Goal: Book appointment/travel/reservation

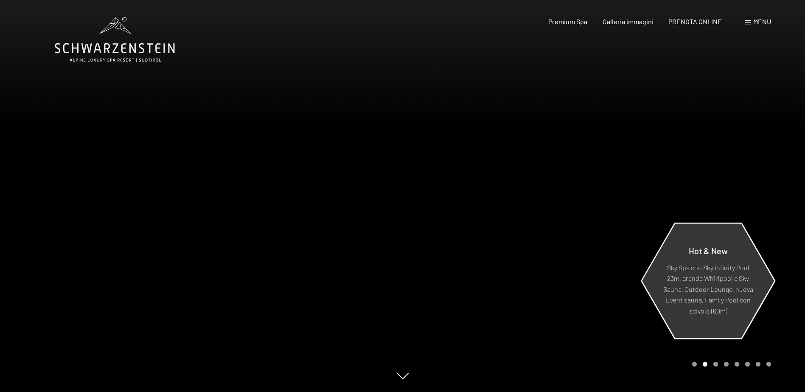
drag, startPoint x: 741, startPoint y: 314, endPoint x: 715, endPoint y: 314, distance: 25.9
click at [693, 366] on div "Carousel Page 1" at bounding box center [694, 364] width 5 height 5
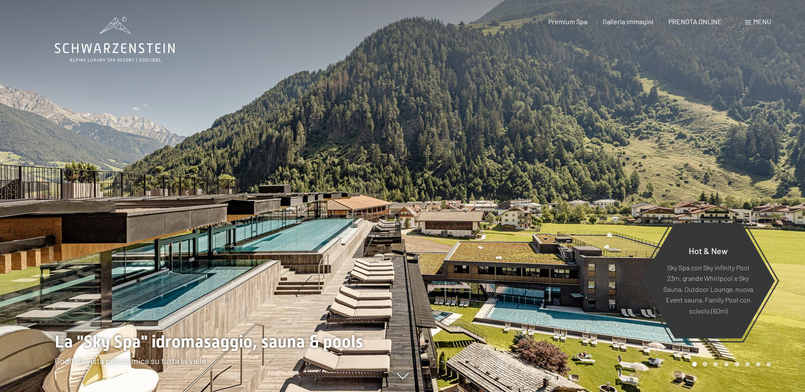
click at [691, 366] on div "Carousel Pagination" at bounding box center [730, 364] width 82 height 5
click at [758, 20] on span "Menu" at bounding box center [762, 21] width 18 height 8
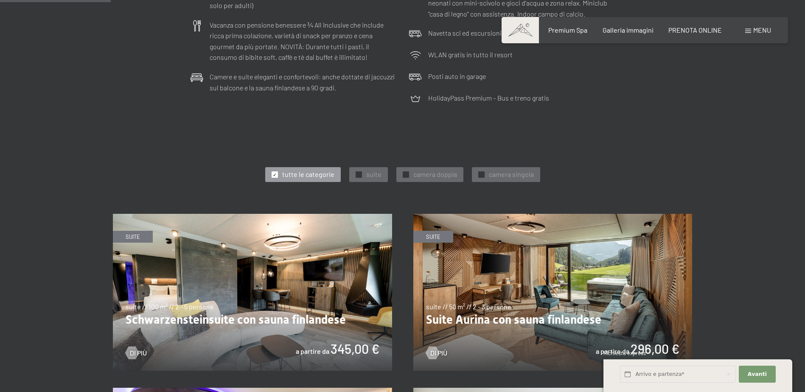
scroll to position [339, 0]
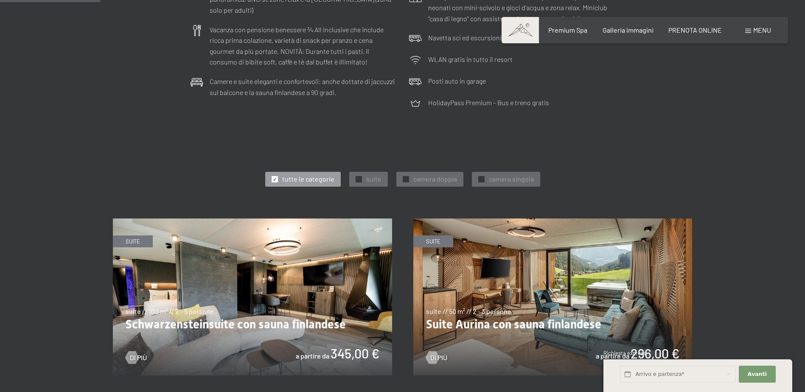
click at [230, 318] on img at bounding box center [252, 296] width 279 height 157
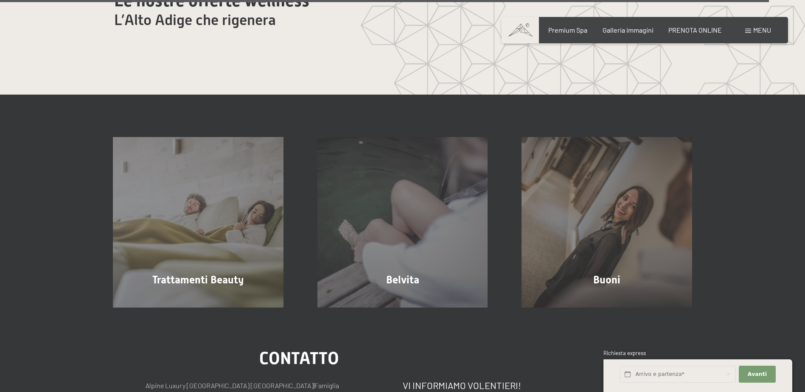
scroll to position [5194, 0]
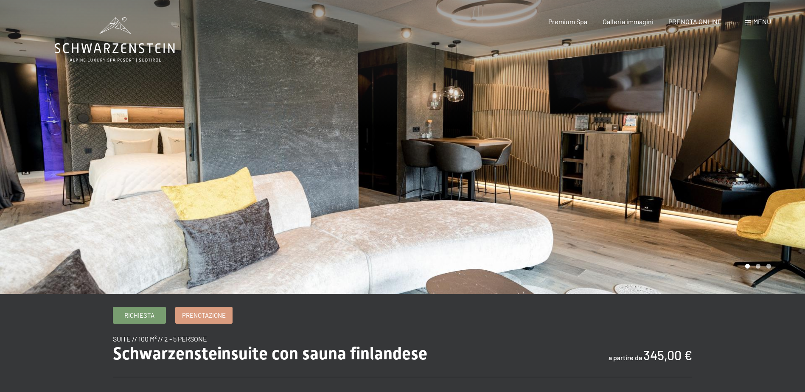
click at [760, 265] on div at bounding box center [604, 147] width 403 height 294
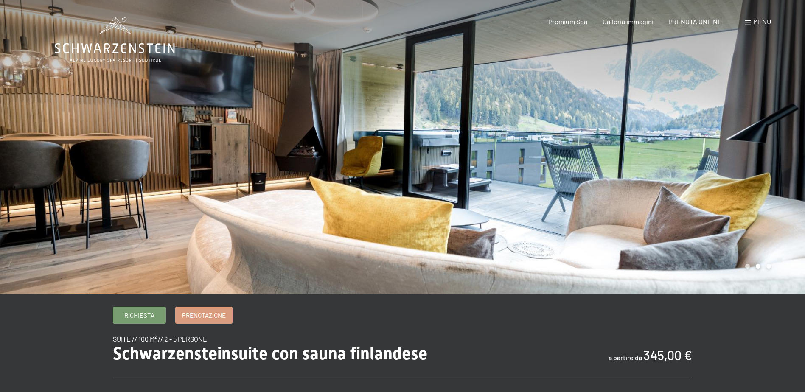
click at [761, 266] on div at bounding box center [604, 147] width 403 height 294
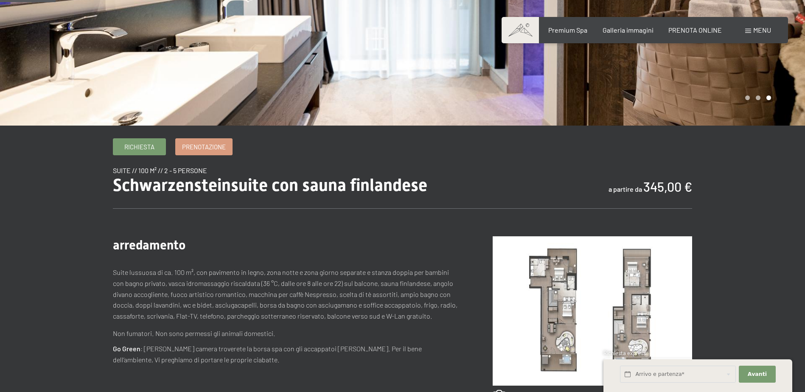
scroll to position [170, 0]
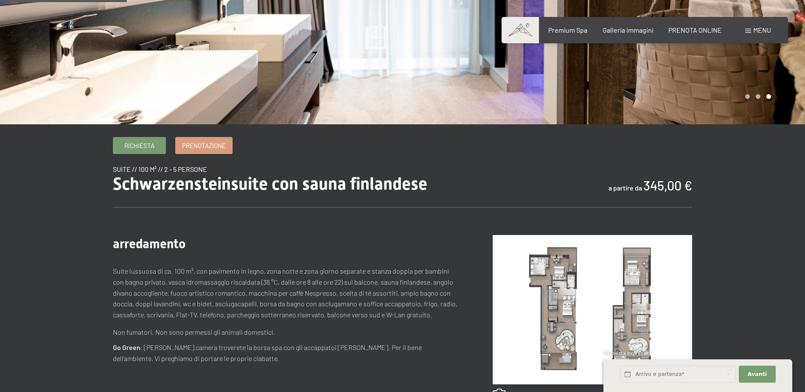
click at [559, 309] on img at bounding box center [592, 309] width 199 height 149
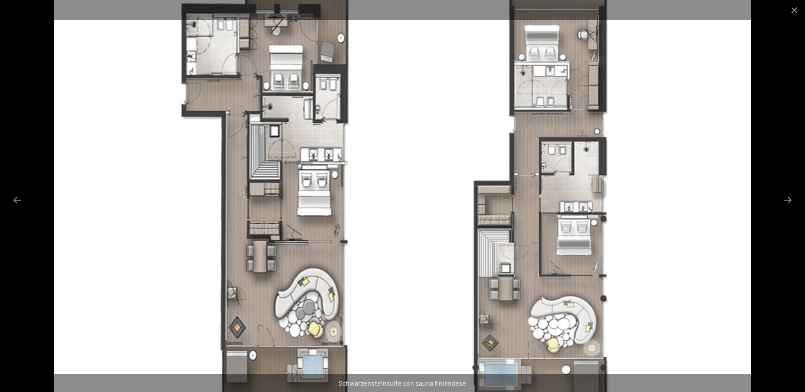
scroll to position [127, 0]
click at [792, 11] on button "Close gallery" at bounding box center [794, 10] width 21 height 20
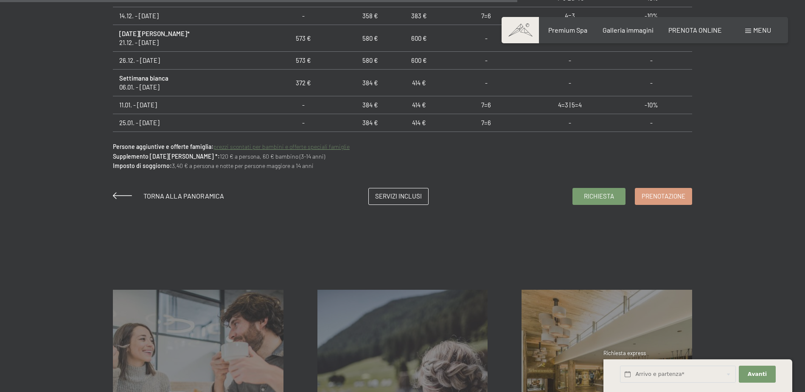
scroll to position [692, 0]
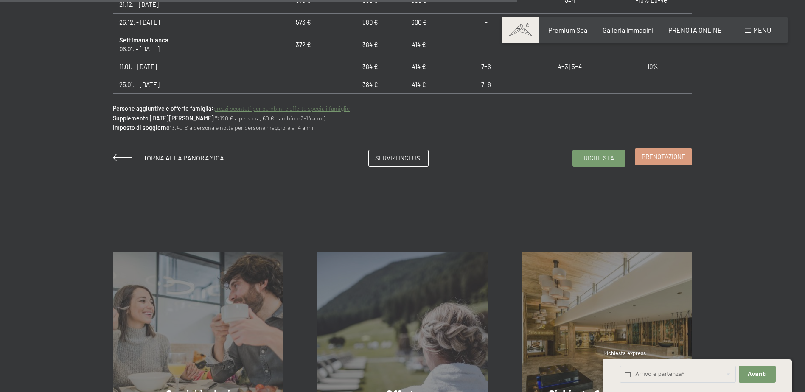
click at [656, 152] on link "Prenotazione" at bounding box center [663, 157] width 56 height 16
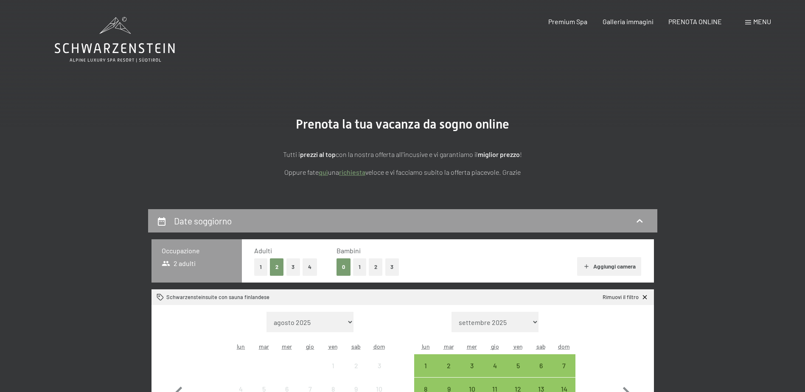
click at [362, 267] on button "1" at bounding box center [359, 266] width 13 height 17
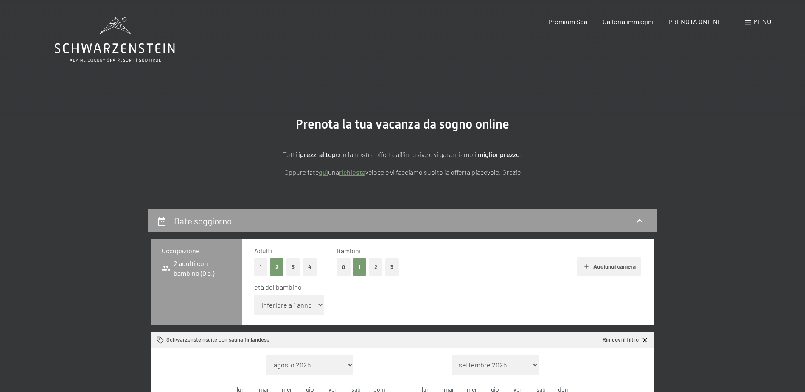
click at [292, 302] on select "inferiore a 1 anno 1 anno 2 anni 3 anni 4 anni 5 anni 6 anni 7 anni 8 anni 9 an…" at bounding box center [289, 305] width 70 height 20
select select "4"
click at [254, 295] on select "inferiore a 1 anno 1 anno 2 anni 3 anni 4 anni 5 anni 6 anni 7 anni 8 anni 9 an…" at bounding box center [289, 305] width 70 height 20
